Goal: Book appointment/travel/reservation

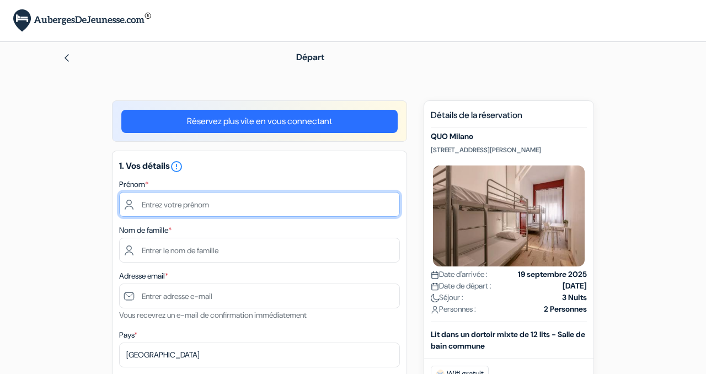
click at [189, 204] on input "text" at bounding box center [259, 204] width 281 height 25
type input "[PERSON_NAME]"
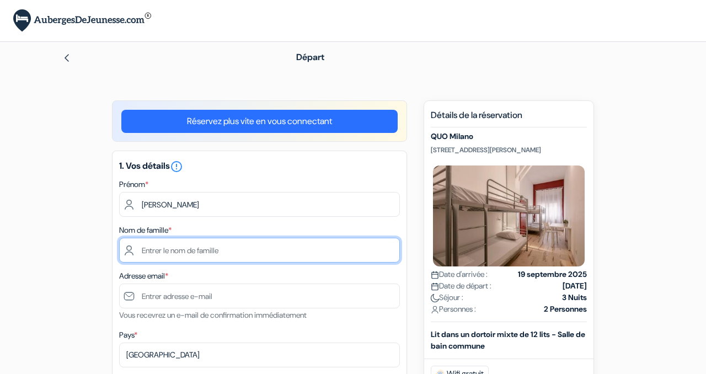
type input "Snykerque"
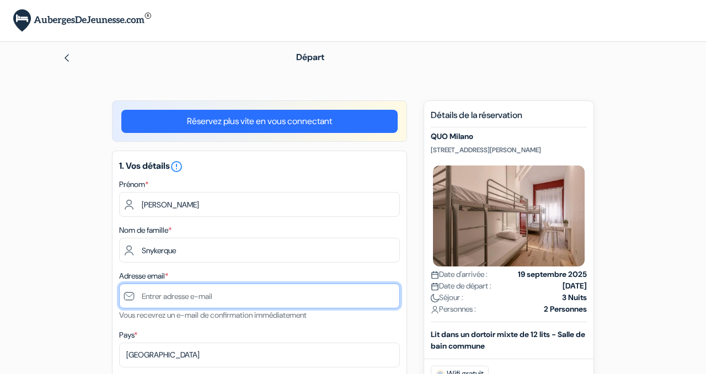
type input "[PERSON_NAME][EMAIL_ADDRESS][DOMAIN_NAME]"
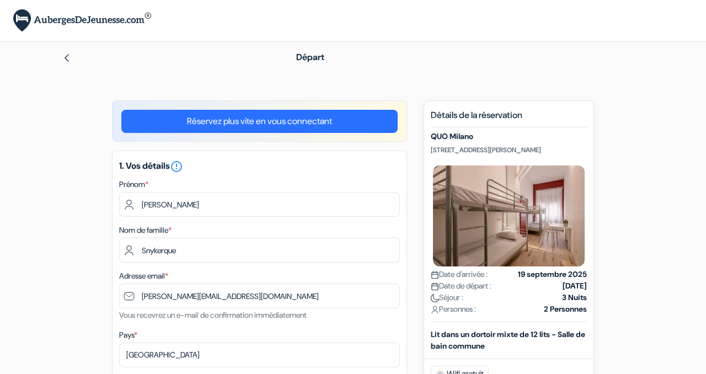
type input "0613558372"
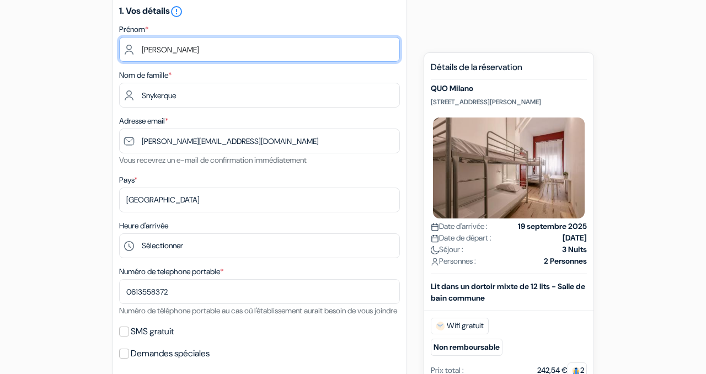
scroll to position [173, 0]
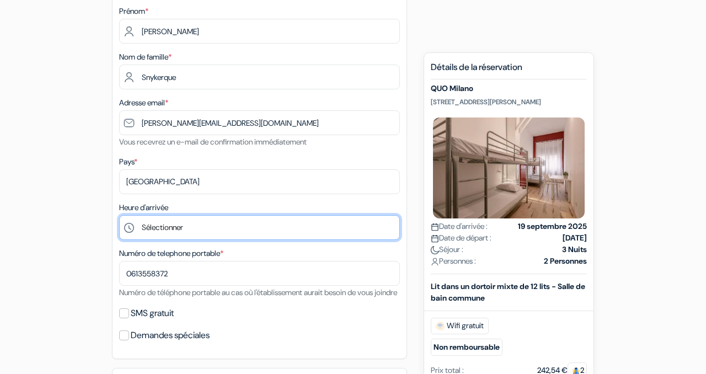
click at [169, 226] on select "Sélectionner 1:00 2:00 3:00 4:00 5:00 6:00 7:00 8:00 9:00 10:00 11:00 12:00 13:…" at bounding box center [259, 227] width 281 height 25
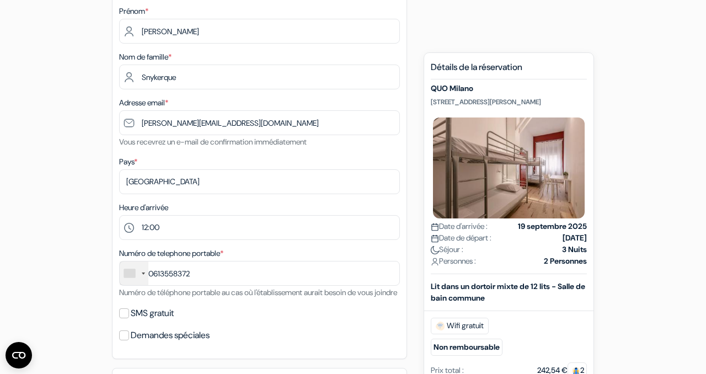
click at [85, 187] on div "add_box QUO Milano [STREET_ADDRESS][PERSON_NAME] Détails de l'établissement X Q…" at bounding box center [353, 371] width 629 height 889
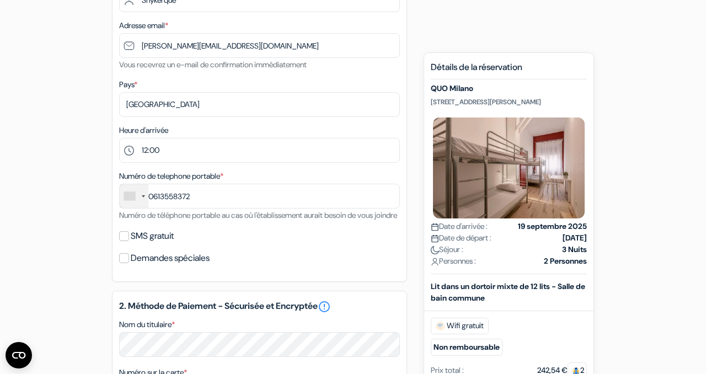
scroll to position [256, 0]
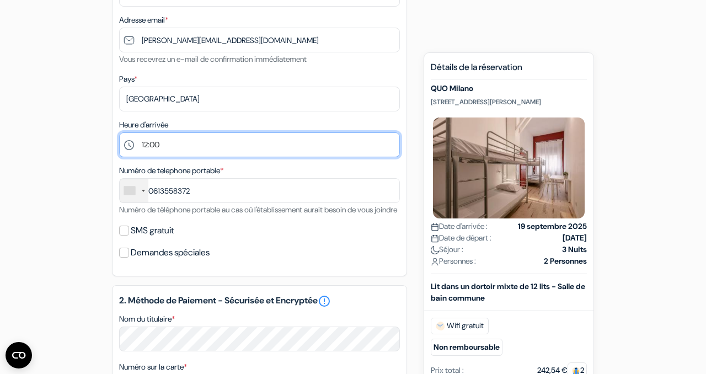
click at [140, 149] on select "Sélectionner 1:00 2:00 3:00 4:00 5:00 6:00 7:00 8:00 9:00 10:00 11:00 12:00 13:…" at bounding box center [259, 144] width 281 height 25
select select "11"
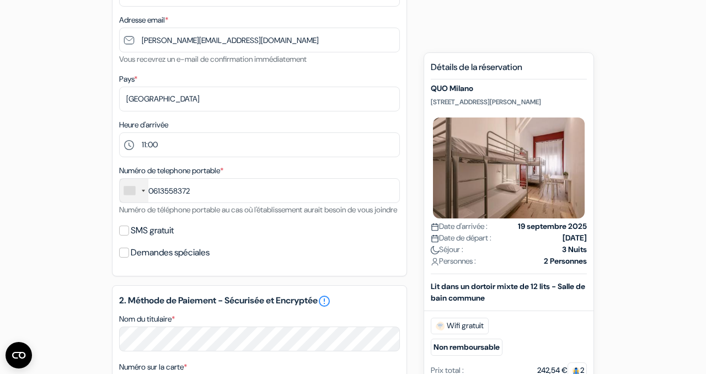
click at [78, 184] on div "add_box QUO Milano [STREET_ADDRESS][PERSON_NAME] Détails de l'établissement X Q…" at bounding box center [353, 288] width 629 height 889
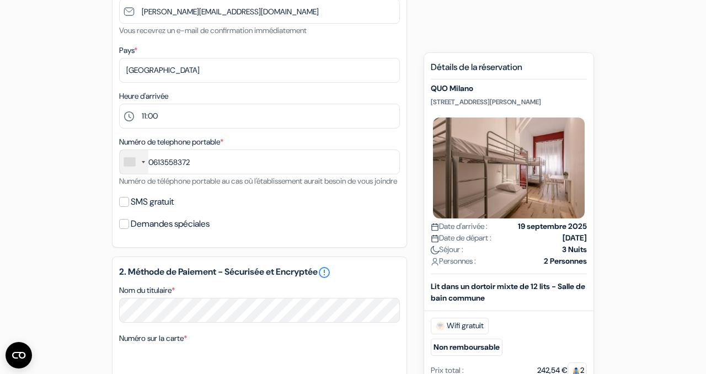
scroll to position [288, 0]
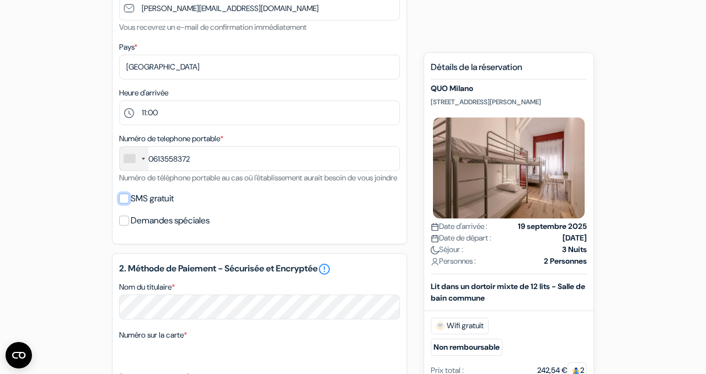
click at [127, 203] on input "SMS gratuit" at bounding box center [124, 199] width 10 height 10
checkbox input "true"
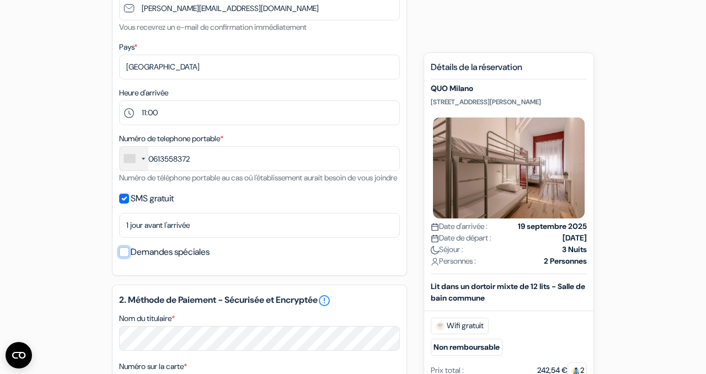
click at [124, 257] on input "Demandes spéciales" at bounding box center [124, 252] width 10 height 10
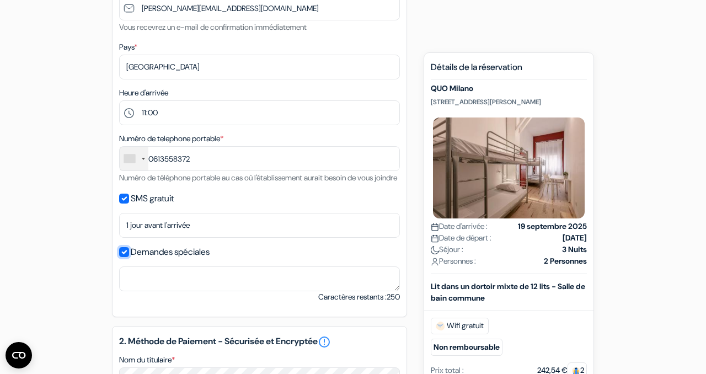
click at [124, 257] on input "Demandes spéciales" at bounding box center [124, 252] width 10 height 10
checkbox input "false"
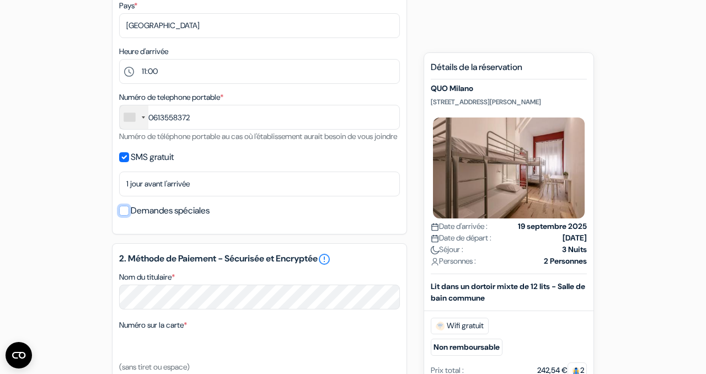
scroll to position [330, 0]
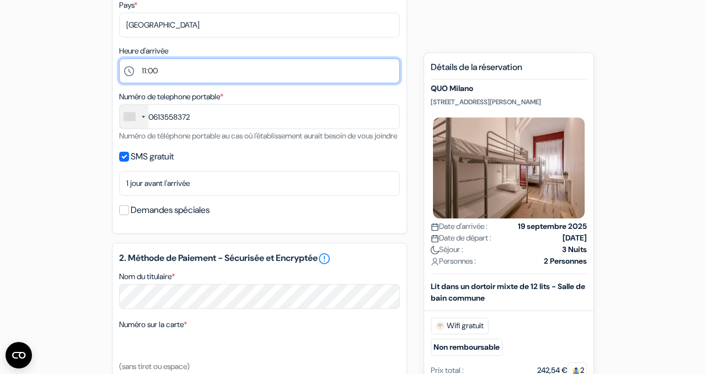
click at [152, 76] on select "Sélectionner 1:00 2:00 3:00 4:00 5:00 6:00 7:00 8:00 9:00 10:00 11:00 12:00 13:…" at bounding box center [259, 70] width 281 height 25
select select "12"
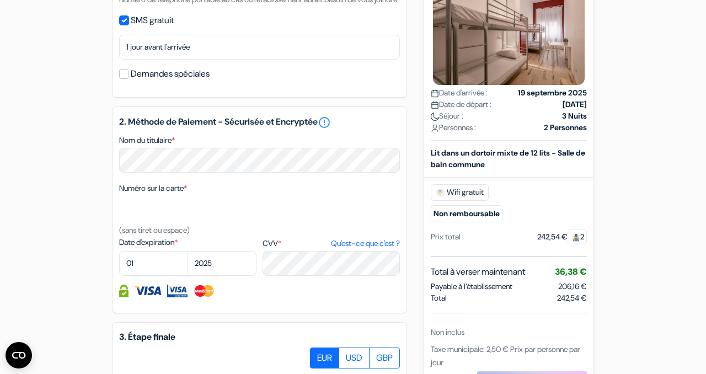
scroll to position [473, 0]
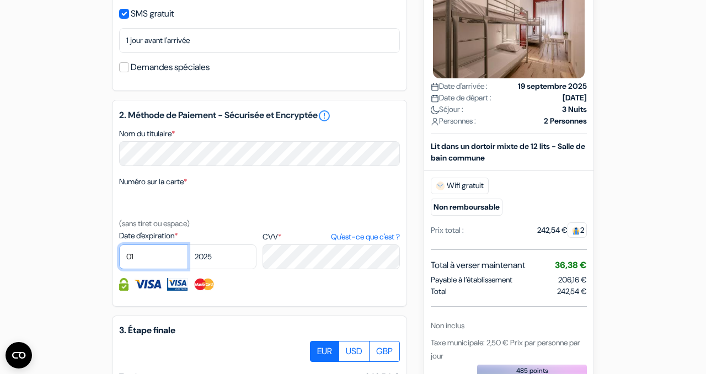
select select "10"
select select "2026"
click at [84, 258] on div "add_box QUO Milano [STREET_ADDRESS][PERSON_NAME] Détails de l'établissement X Q…" at bounding box center [353, 88] width 629 height 921
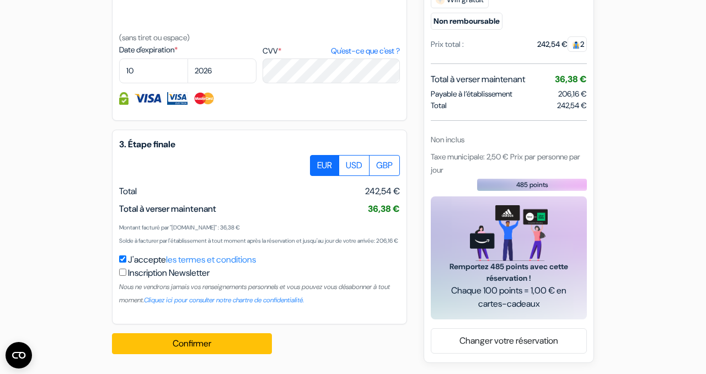
scroll to position [687, 0]
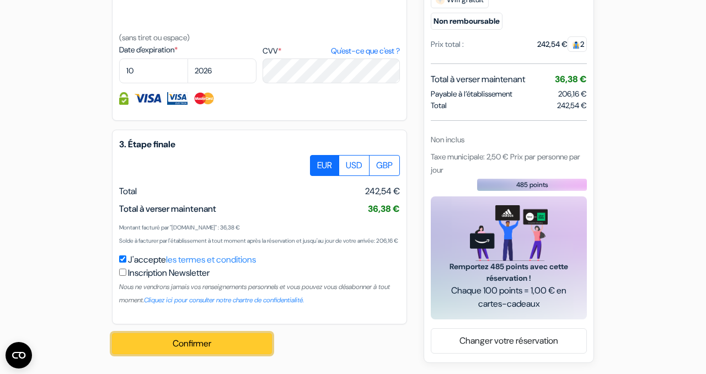
click at [212, 346] on button "Confirmer Loading..." at bounding box center [192, 343] width 160 height 21
